Goal: Information Seeking & Learning: Find specific fact

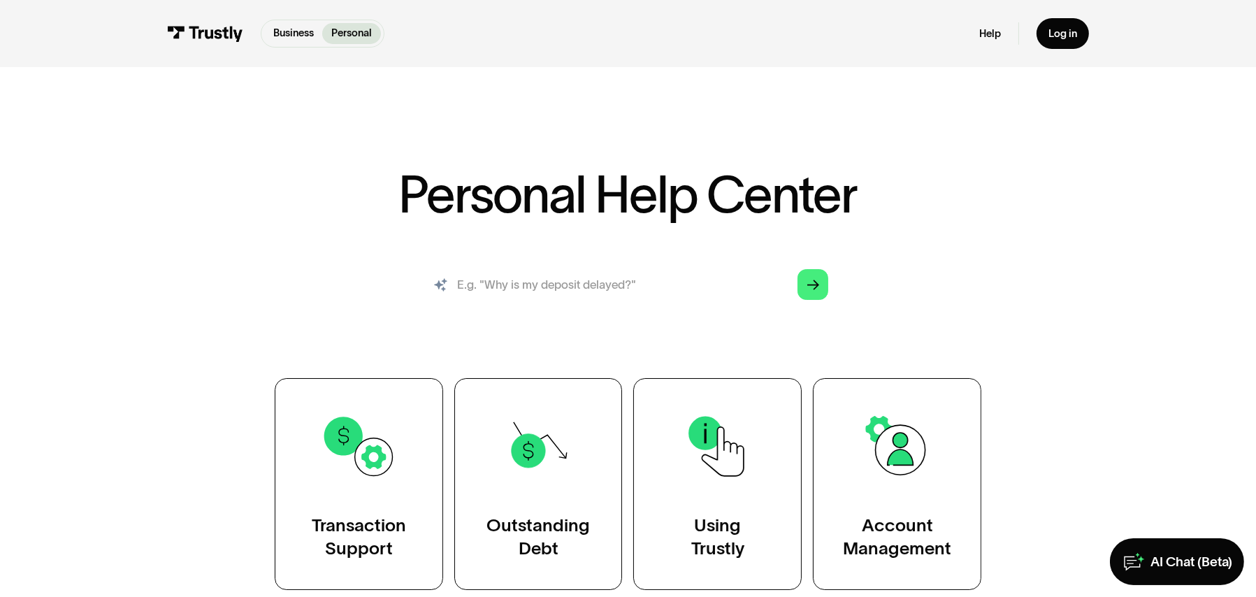
click at [566, 273] on input "search" at bounding box center [628, 284] width 424 height 47
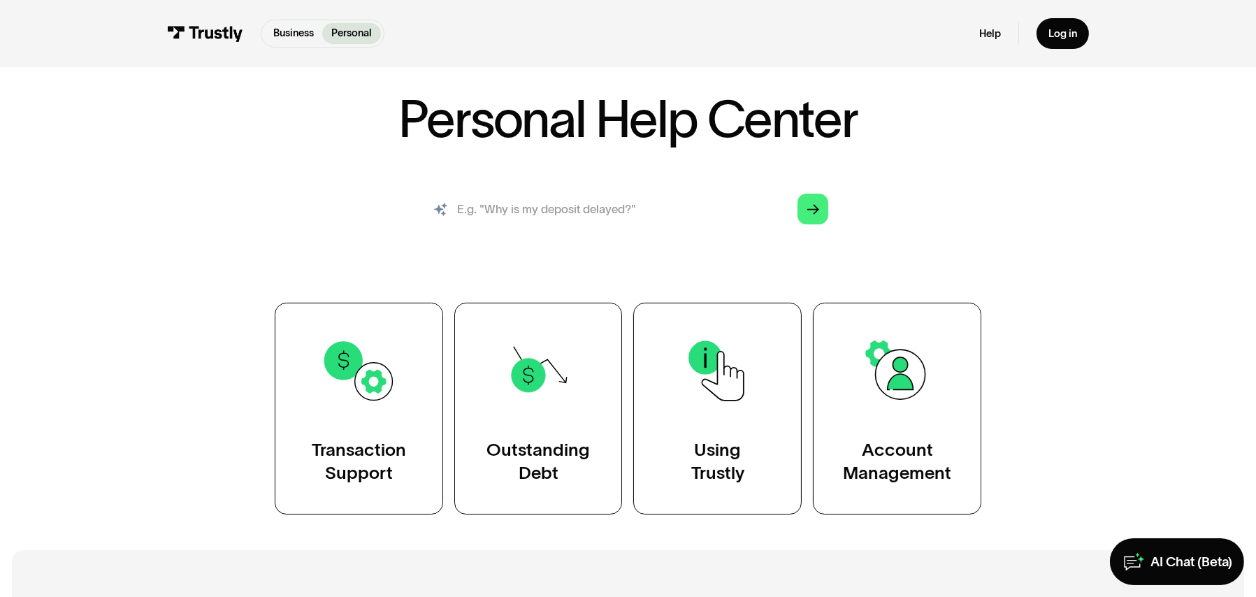
scroll to position [419, 0]
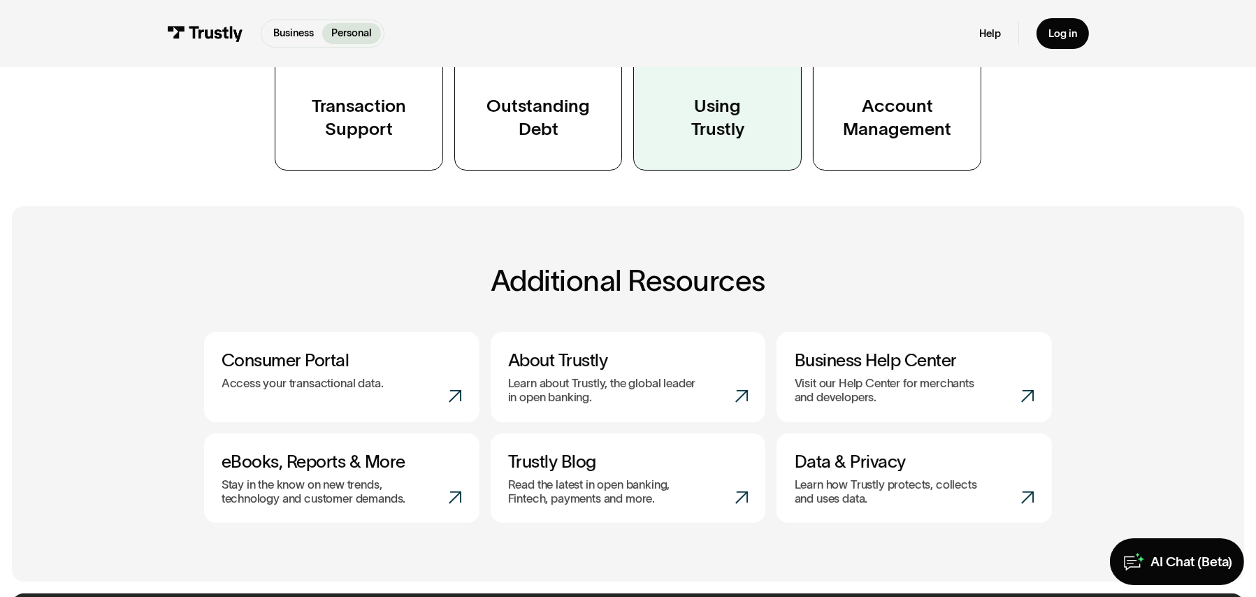
click at [721, 145] on link "Using Trustly" at bounding box center [717, 65] width 168 height 212
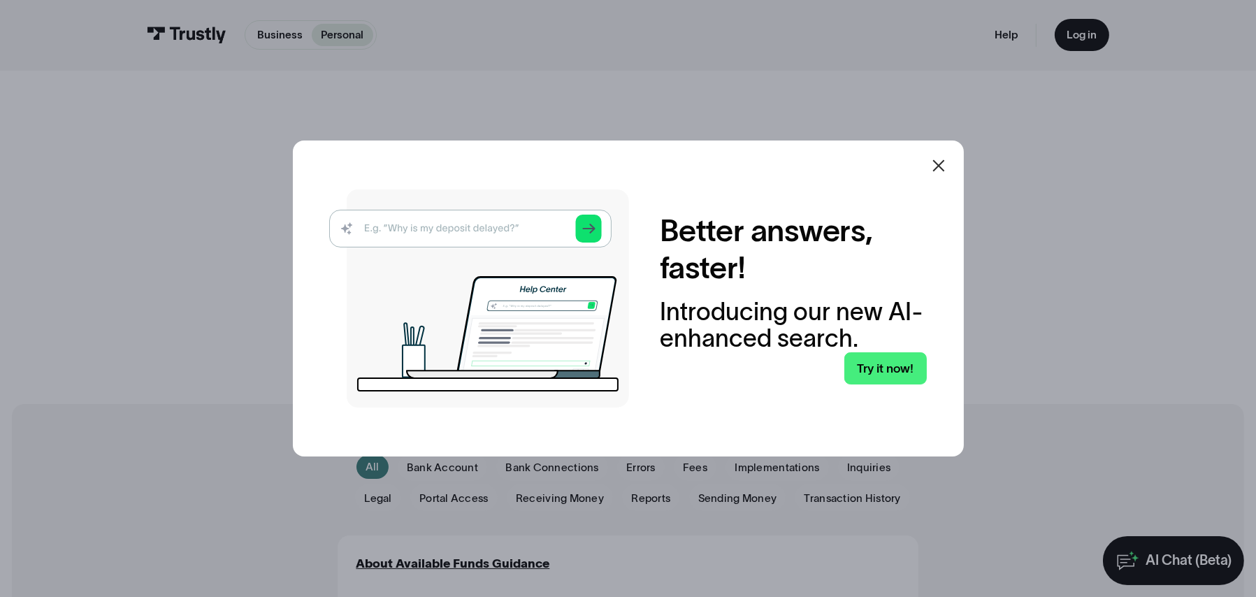
click at [424, 237] on img at bounding box center [479, 298] width 300 height 218
click at [434, 227] on img at bounding box center [479, 298] width 300 height 218
click at [886, 362] on link "Try it now!" at bounding box center [885, 368] width 82 height 32
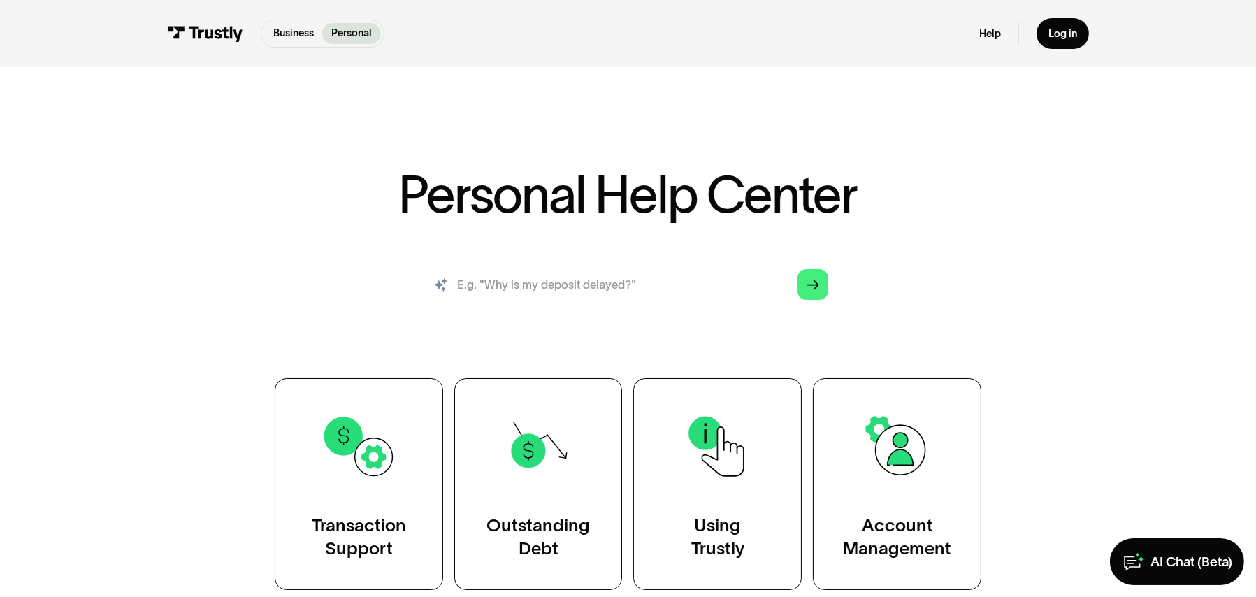
click at [504, 296] on input "search" at bounding box center [628, 284] width 424 height 47
type input "Chime"
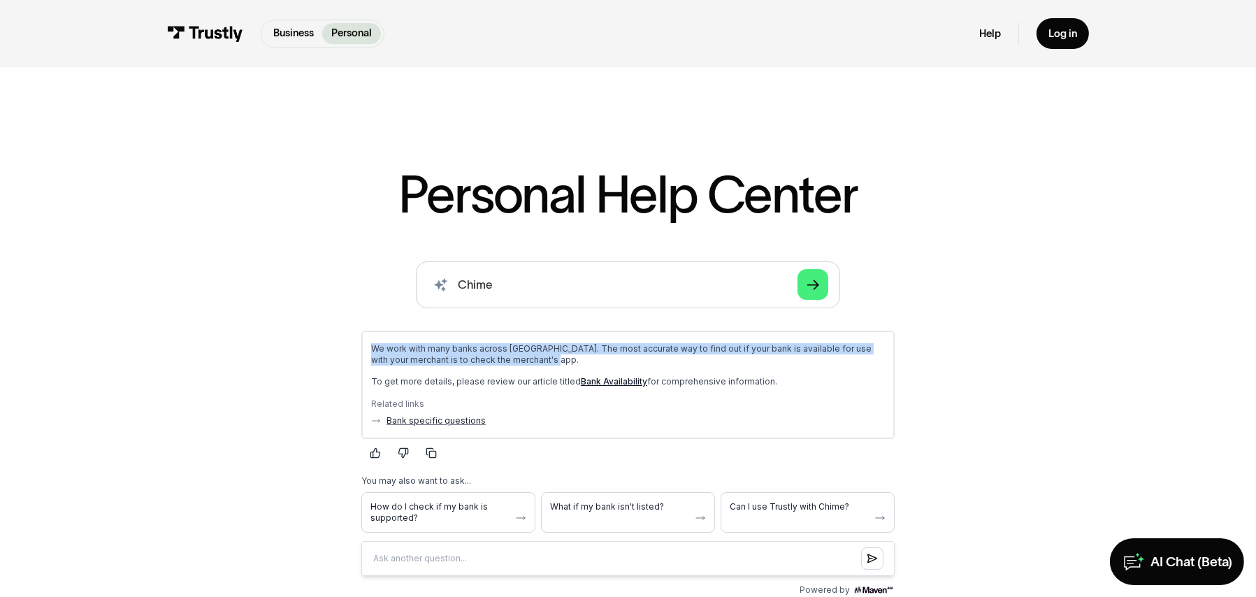
drag, startPoint x: 566, startPoint y: 363, endPoint x: 365, endPoint y: 351, distance: 201.0
click at [365, 351] on div "We work with many banks across North America. The most accurate way to find out…" at bounding box center [627, 384] width 532 height 107
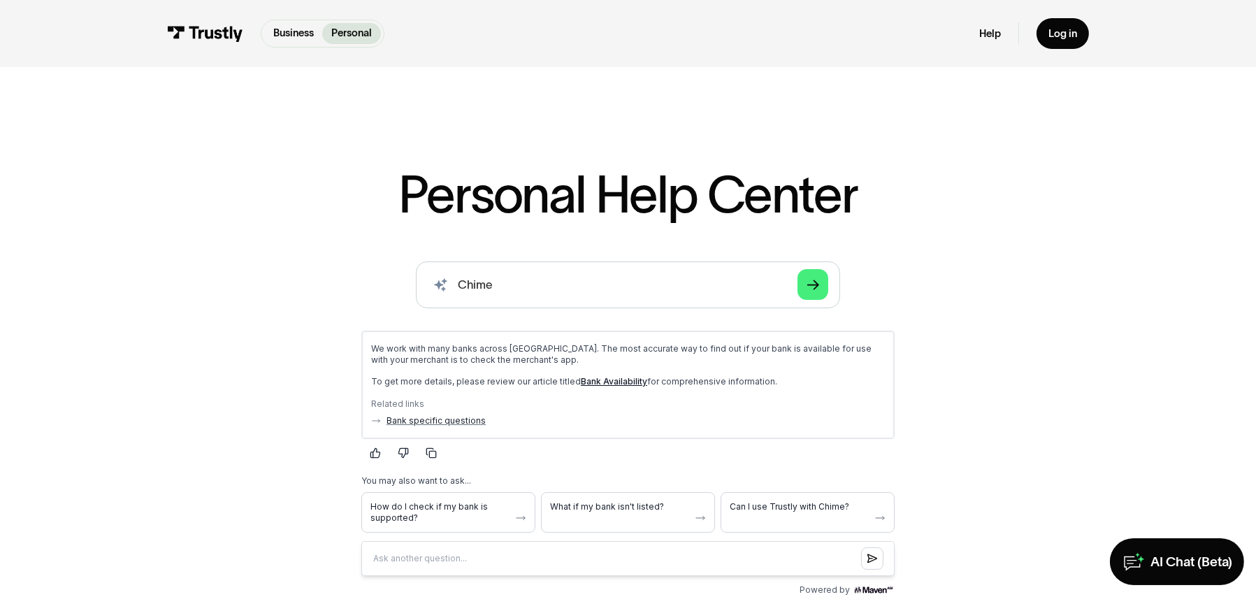
click at [515, 391] on div "Related links Bank specific questions" at bounding box center [627, 408] width 514 height 36
click at [615, 384] on div "We work with many banks across North America. The most accurate way to find out…" at bounding box center [627, 384] width 514 height 83
click at [614, 381] on link "Bank Availability" at bounding box center [613, 381] width 66 height 10
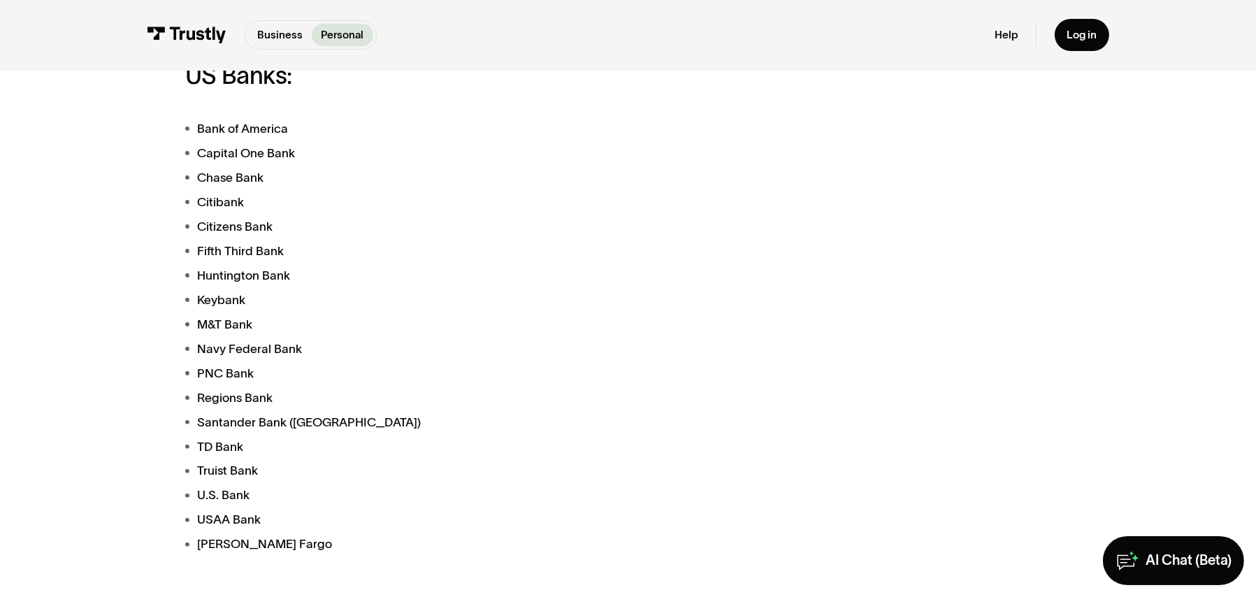
scroll to position [489, 0]
